Goal: Task Accomplishment & Management: Manage account settings

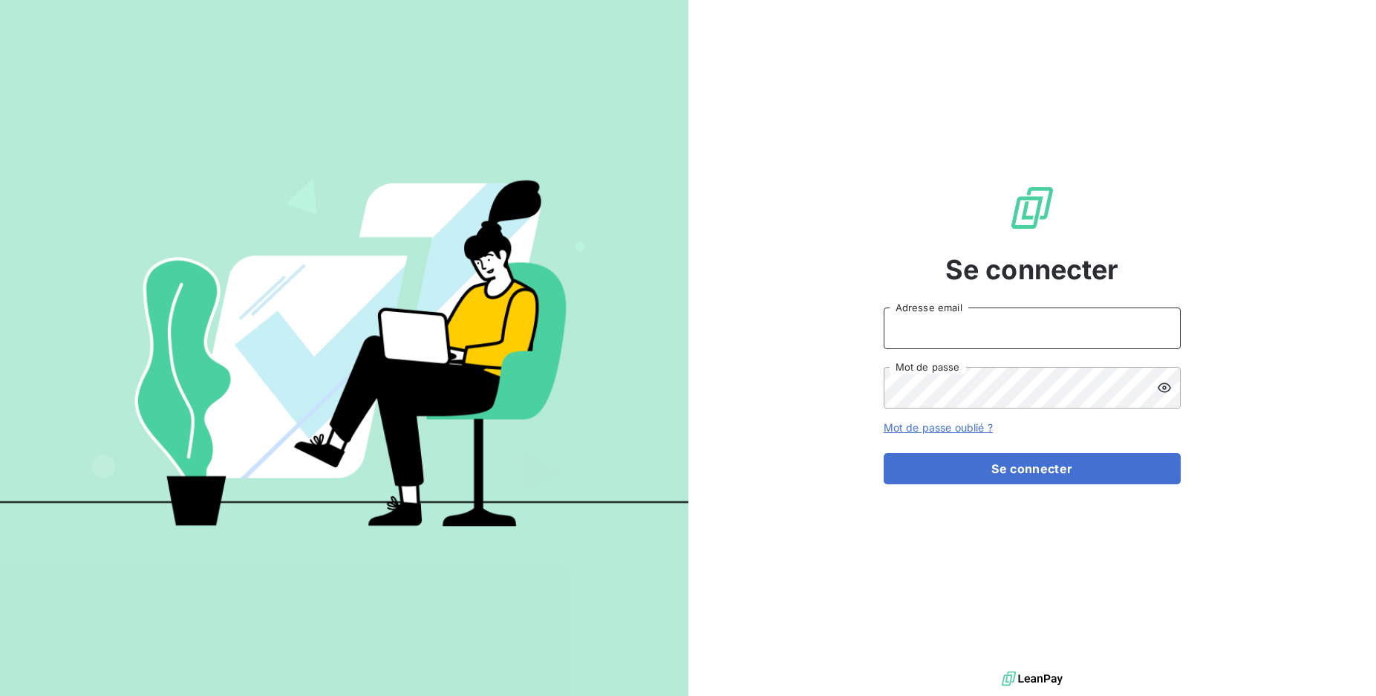
click at [995, 338] on input "Adresse email" at bounding box center [1031, 328] width 297 height 42
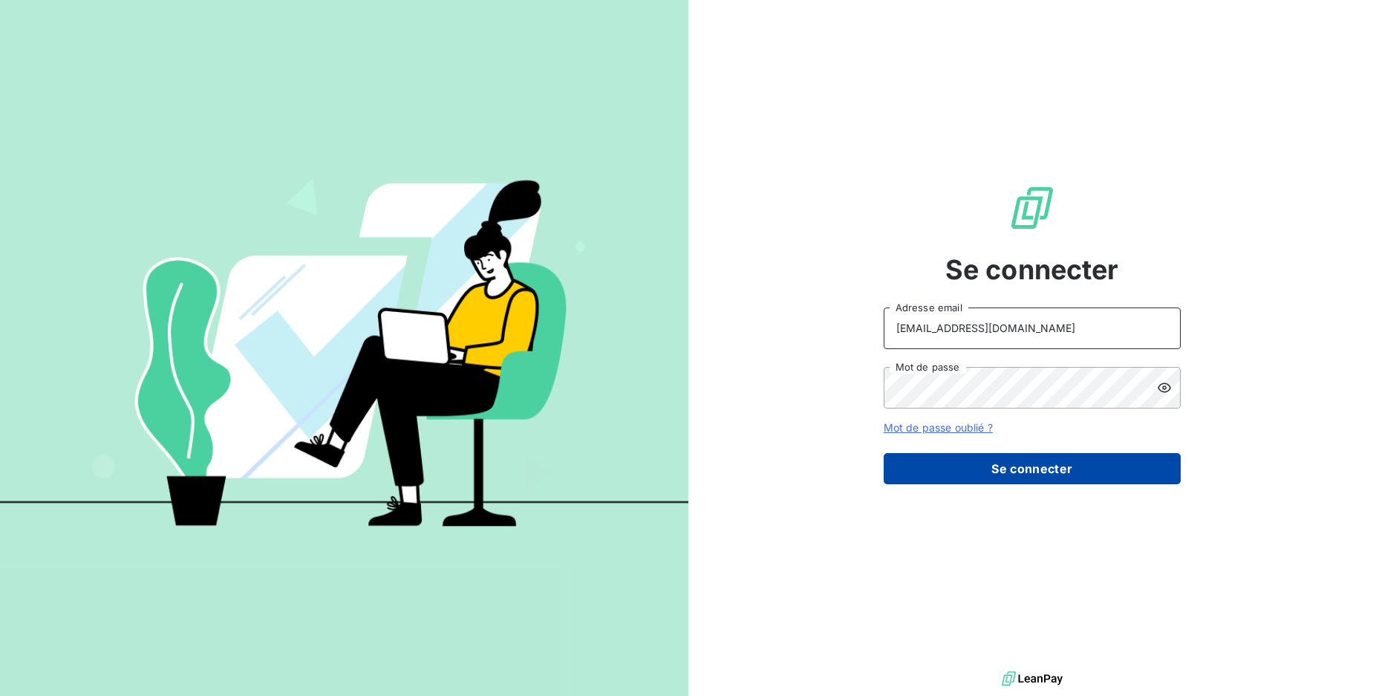
type input "exploitation@sanirun.com"
click at [990, 461] on button "Se connecter" at bounding box center [1031, 468] width 297 height 31
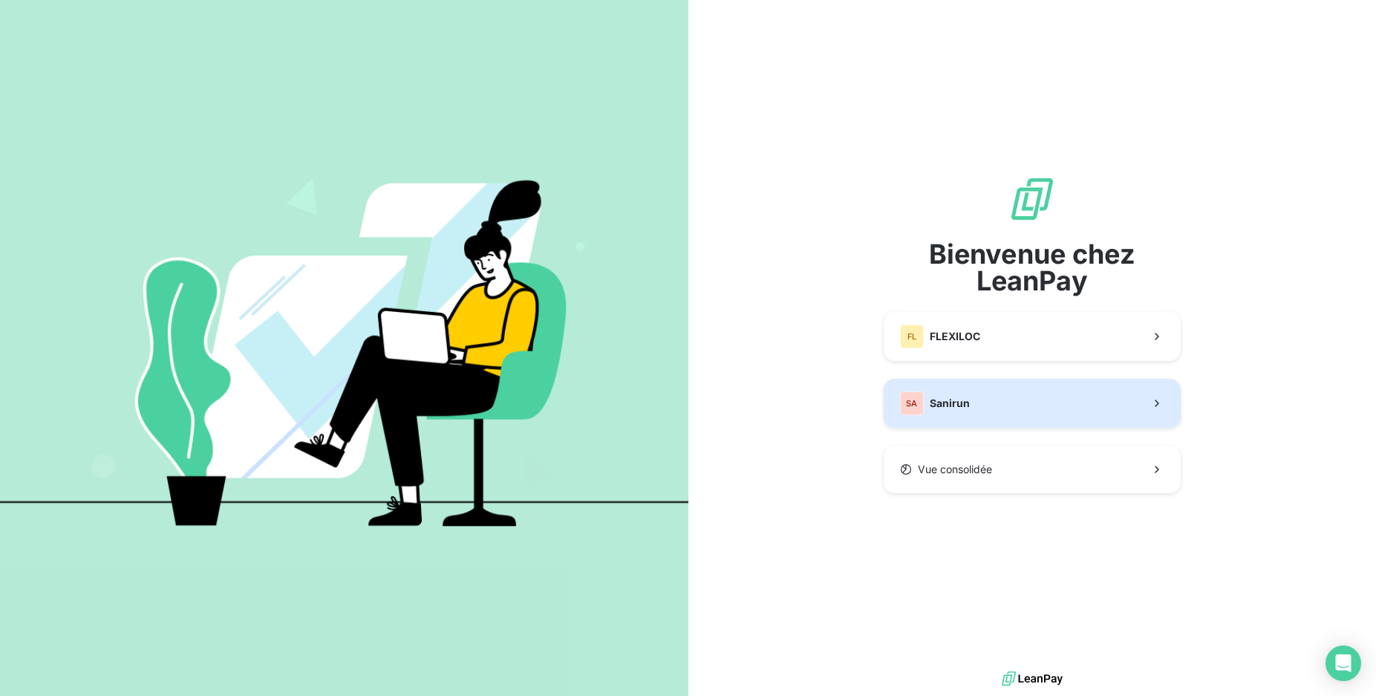
click at [1007, 418] on button "SA Sanirun" at bounding box center [1031, 403] width 297 height 49
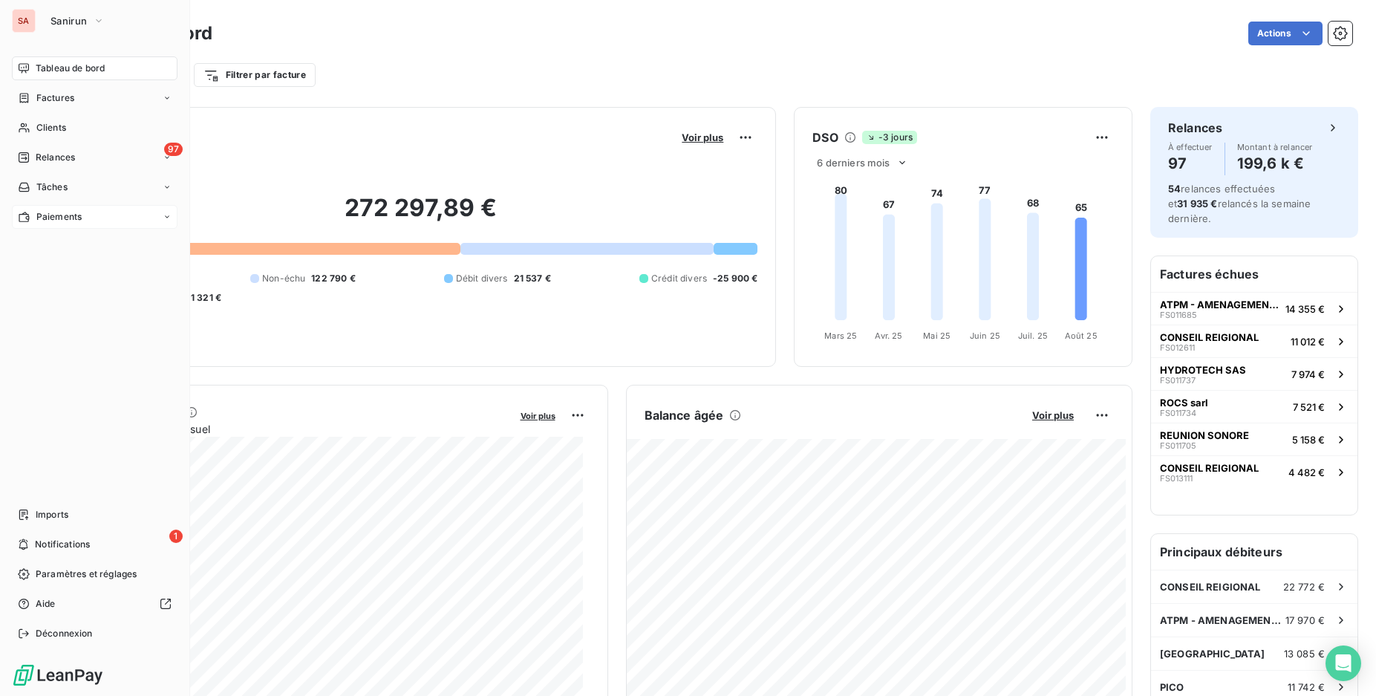
click at [91, 218] on div "Paiements" at bounding box center [95, 217] width 166 height 24
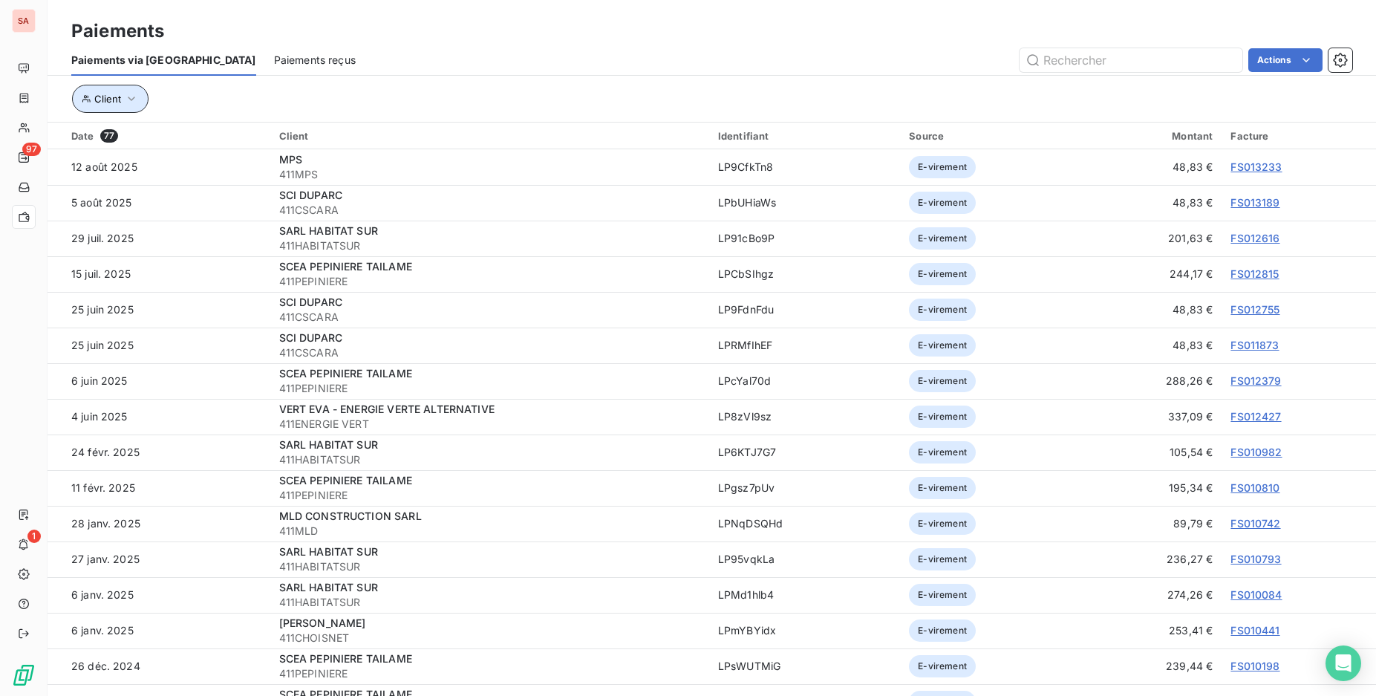
click at [127, 108] on button "Client" at bounding box center [110, 99] width 76 height 28
